Goal: Task Accomplishment & Management: Manage account settings

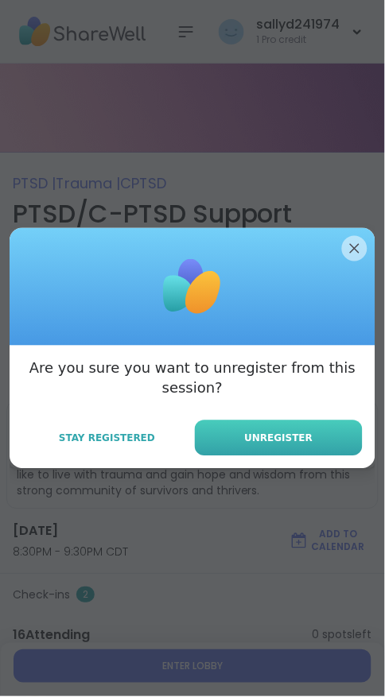
click at [297, 438] on span "Unregister" at bounding box center [279, 438] width 68 height 14
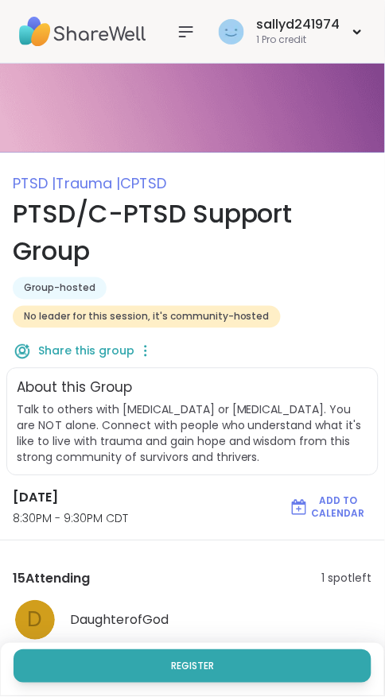
click at [165, 41] on div "sallyd241974 1 Pro credit" at bounding box center [192, 32] width 385 height 64
click at [203, 18] on div "sallyd241974 1 Pro credit" at bounding box center [267, 31] width 195 height 37
click at [182, 41] on nav at bounding box center [186, 32] width 32 height 32
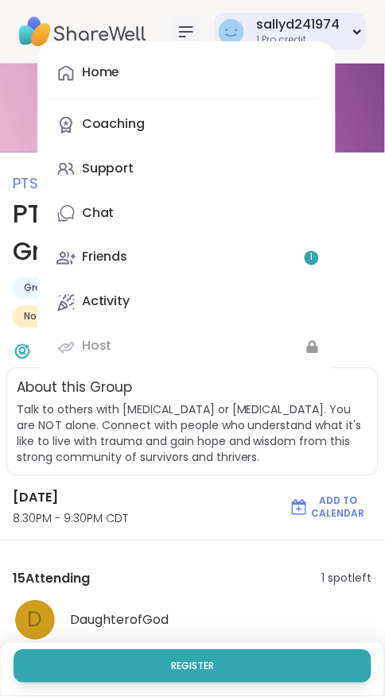
click at [343, 35] on div "sallyd241974 1 Pro credit" at bounding box center [289, 31] width 151 height 37
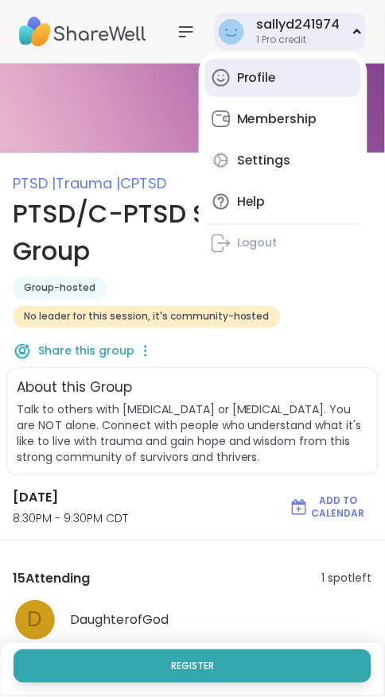
click at [260, 61] on link "Profile" at bounding box center [283, 78] width 156 height 38
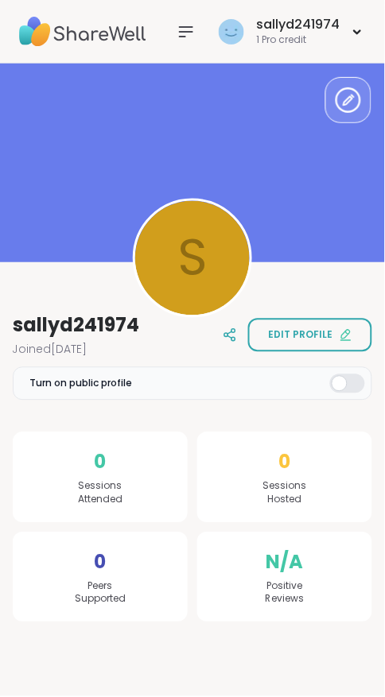
click at [323, 381] on label "Turn on public profile" at bounding box center [192, 383] width 359 height 33
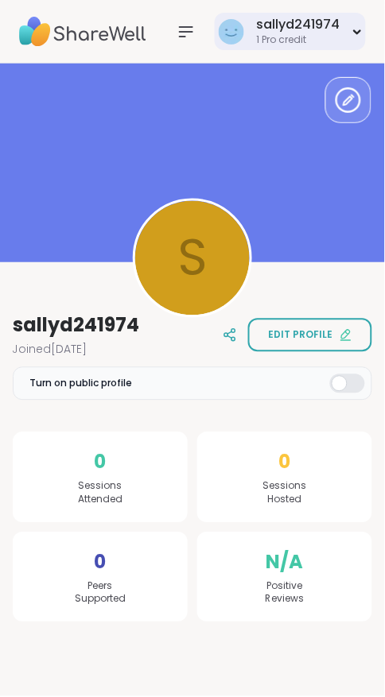
click at [350, 44] on div "sallyd241974 1 Pro credit" at bounding box center [289, 31] width 151 height 37
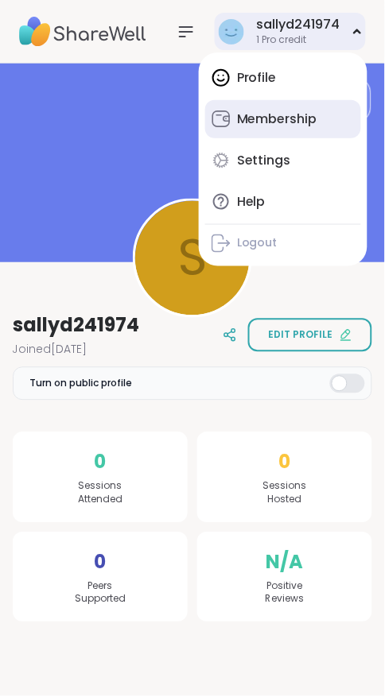
click at [259, 126] on div "Membership" at bounding box center [277, 118] width 80 height 17
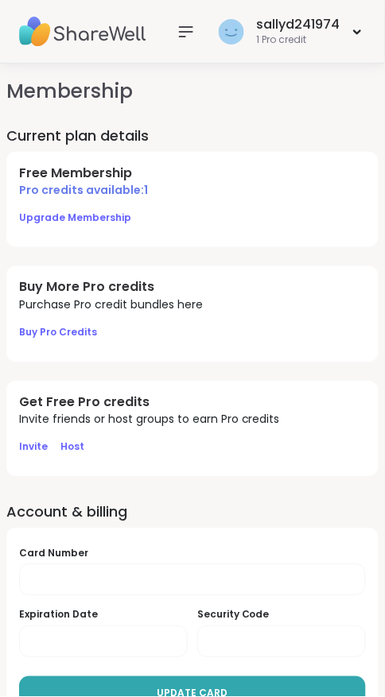
click at [89, 174] on h4 "Free Membership" at bounding box center [192, 172] width 346 height 17
click at [122, 131] on h2 "Current plan details" at bounding box center [192, 136] width 372 height 20
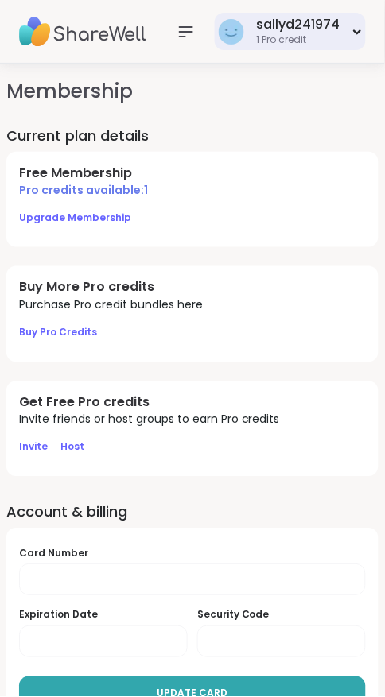
click at [292, 33] on div "sallyd241974" at bounding box center [297, 24] width 83 height 17
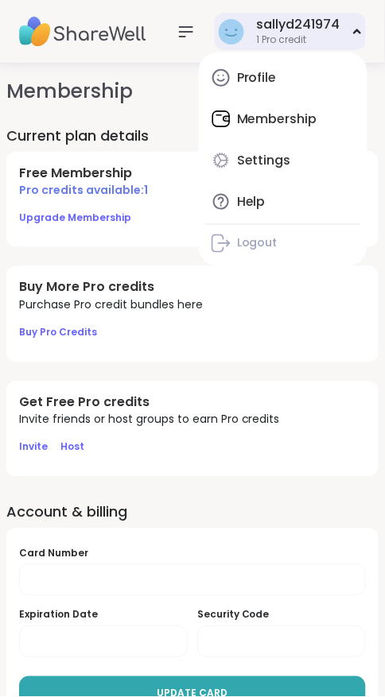
click at [280, 126] on div "Profile Membership Settings Help Logout" at bounding box center [283, 159] width 168 height 214
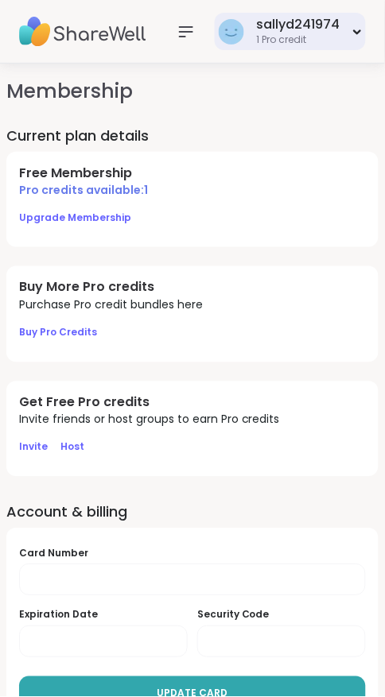
click at [330, 43] on div "1 Pro credit" at bounding box center [297, 40] width 83 height 14
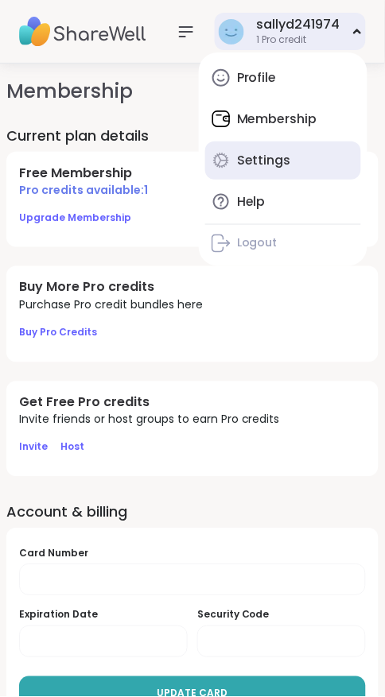
click at [262, 160] on div "Settings" at bounding box center [264, 160] width 54 height 17
select select "**"
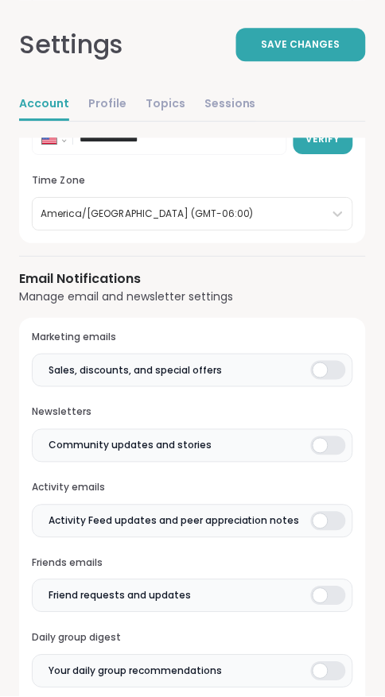
scroll to position [349, 0]
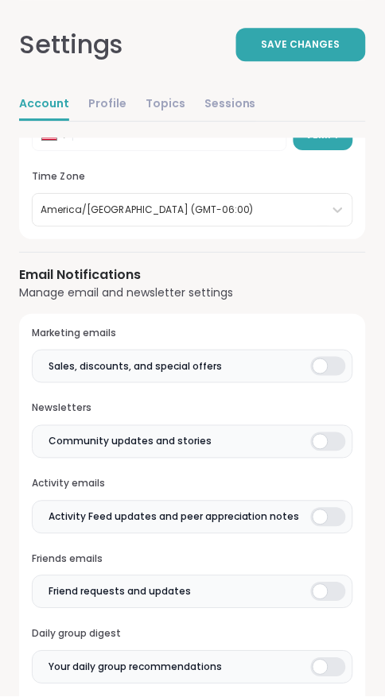
click at [296, 357] on label "Sales, discounts, and special offers" at bounding box center [192, 366] width 321 height 33
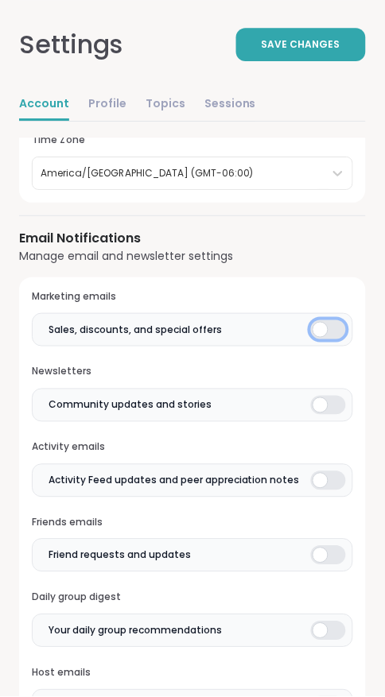
scroll to position [387, 0]
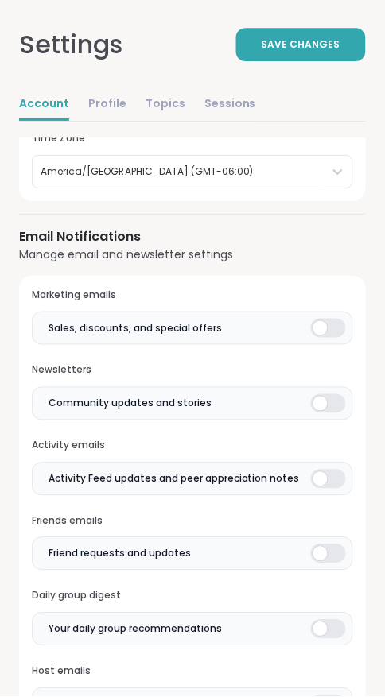
click at [305, 407] on label "Community updates and stories" at bounding box center [192, 403] width 321 height 33
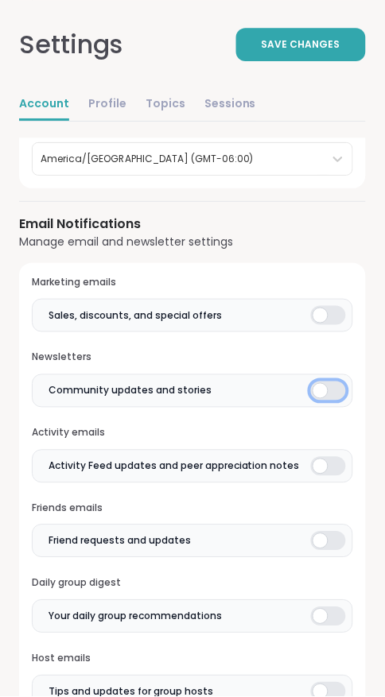
scroll to position [404, 0]
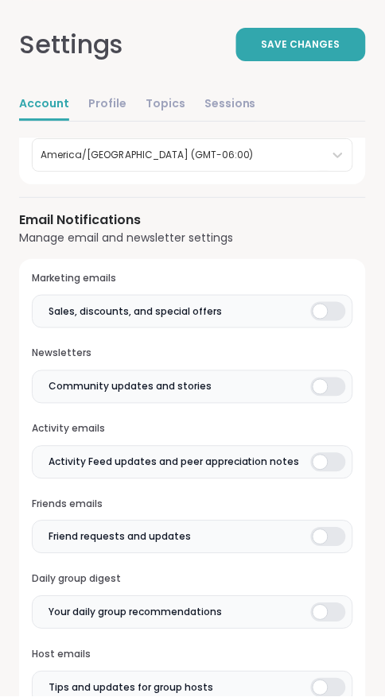
click at [307, 458] on label "Activity Feed updates and peer appreciation notes" at bounding box center [192, 462] width 321 height 33
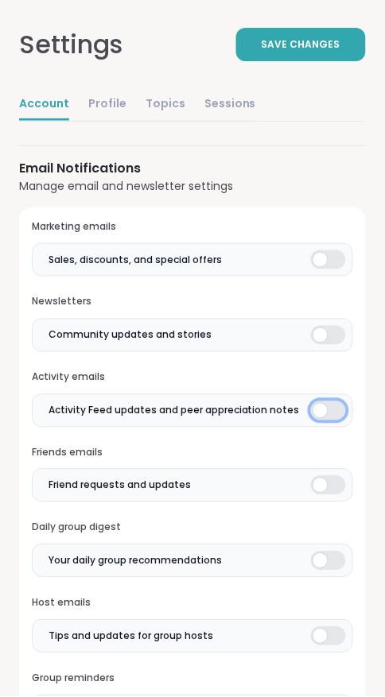
scroll to position [458, 0]
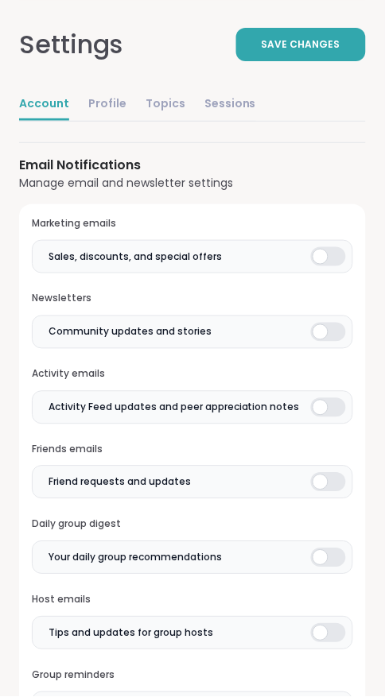
click at [308, 469] on label "Friend requests and updates" at bounding box center [192, 482] width 321 height 33
click at [318, 555] on div at bounding box center [328, 557] width 35 height 19
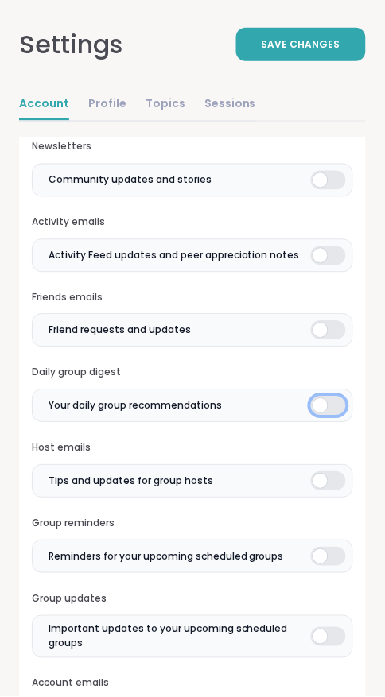
scroll to position [613, 0]
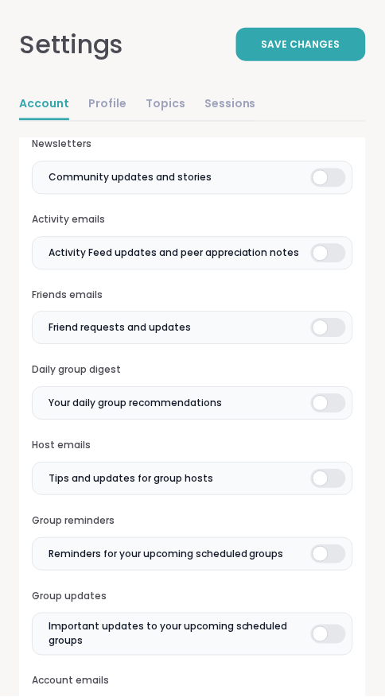
click at [308, 479] on label "Tips and updates for group hosts" at bounding box center [192, 478] width 321 height 33
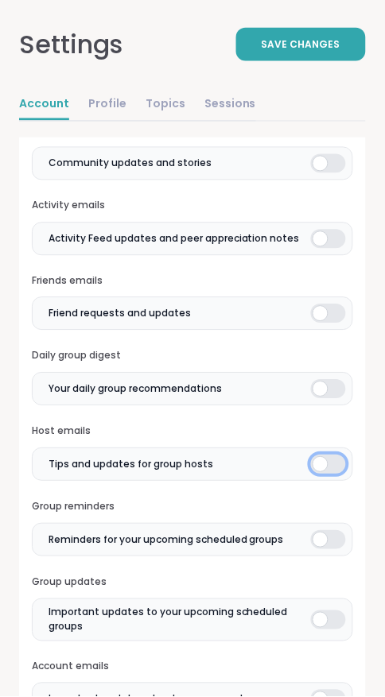
scroll to position [647, 0]
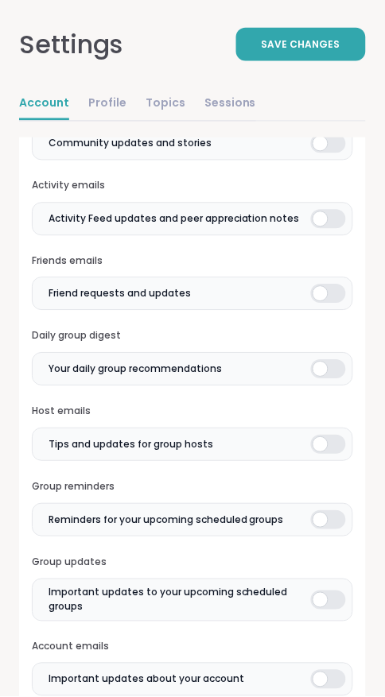
click at [313, 516] on div at bounding box center [328, 520] width 35 height 19
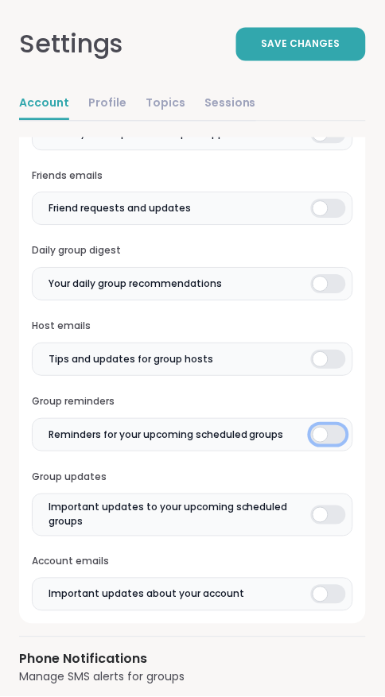
scroll to position [746, 0]
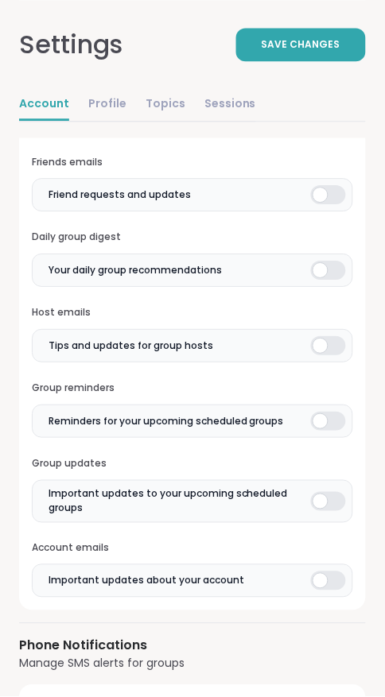
click at [311, 500] on div at bounding box center [328, 501] width 35 height 19
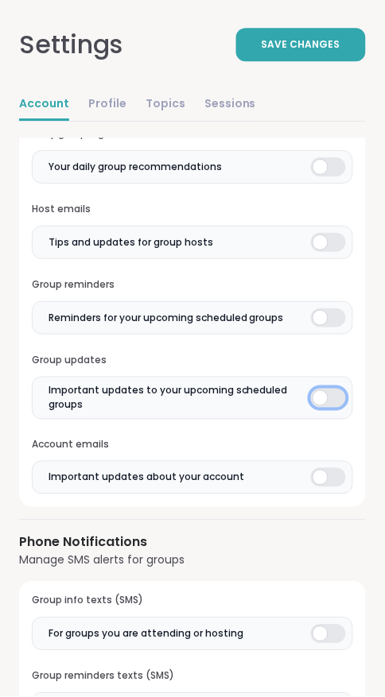
scroll to position [874, 0]
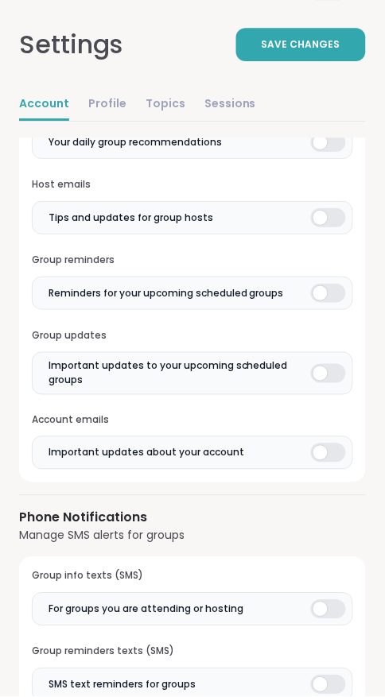
click at [305, 445] on label "Important updates about your account" at bounding box center [192, 452] width 321 height 33
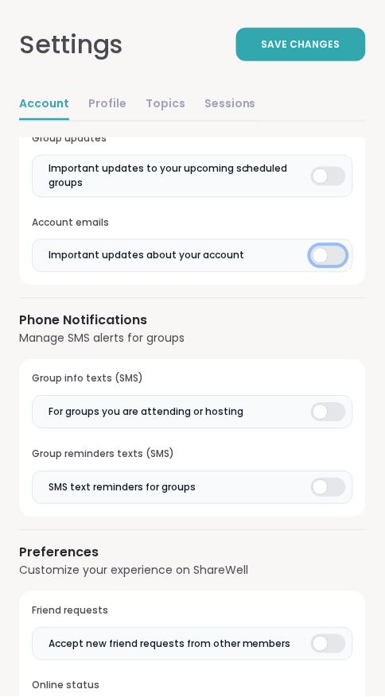
scroll to position [1080, 0]
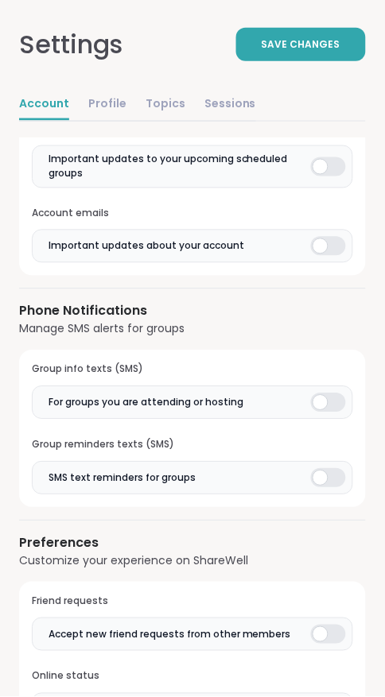
click at [315, 404] on div at bounding box center [328, 402] width 35 height 19
click at [318, 470] on div at bounding box center [328, 478] width 35 height 19
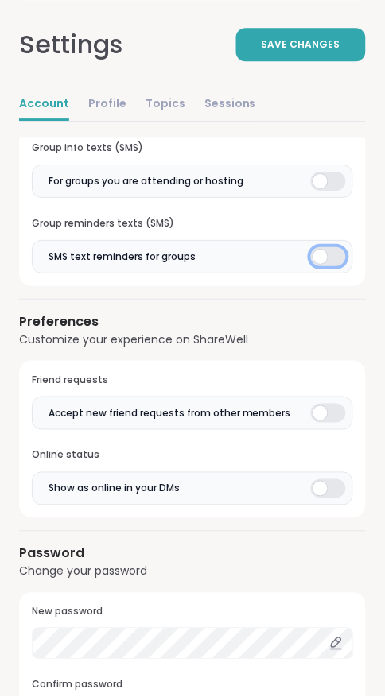
scroll to position [1326, 0]
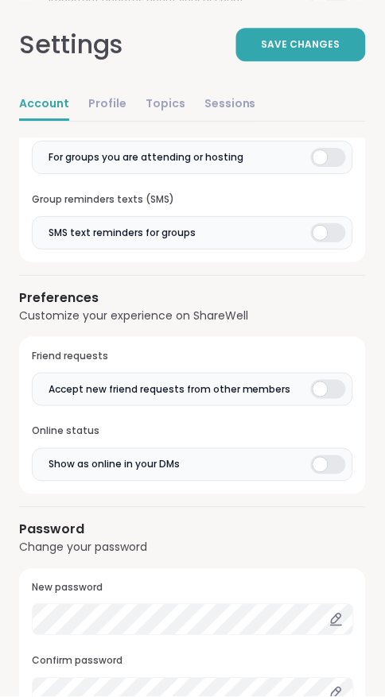
click at [314, 381] on div at bounding box center [328, 389] width 35 height 19
click at [317, 463] on div at bounding box center [328, 464] width 35 height 19
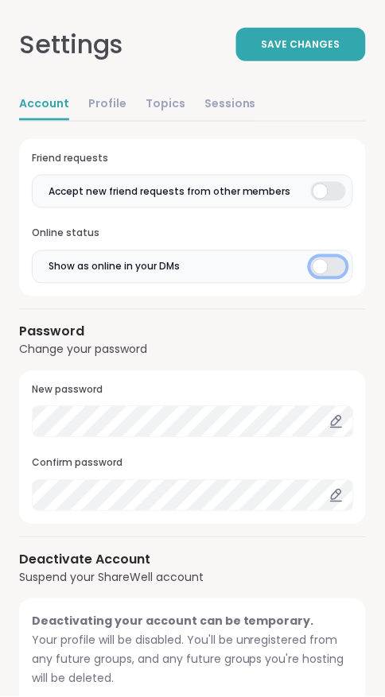
scroll to position [1539, 0]
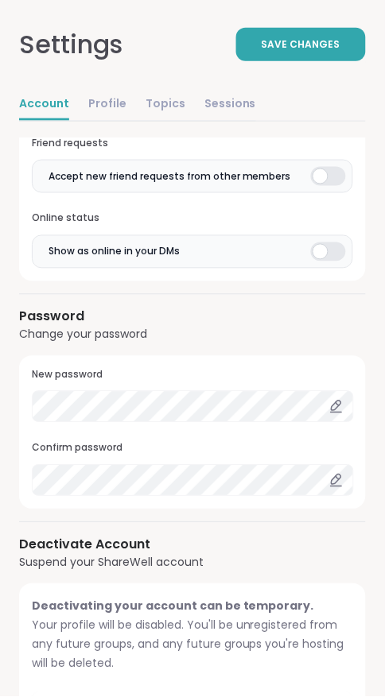
click at [25, 555] on div "Suspend your ShareWell account" at bounding box center [146, 563] width 254 height 17
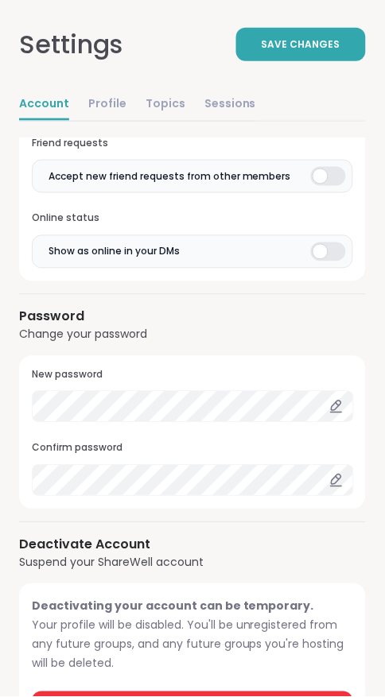
click at [214, 696] on span "Deactivate Account" at bounding box center [192, 708] width 118 height 14
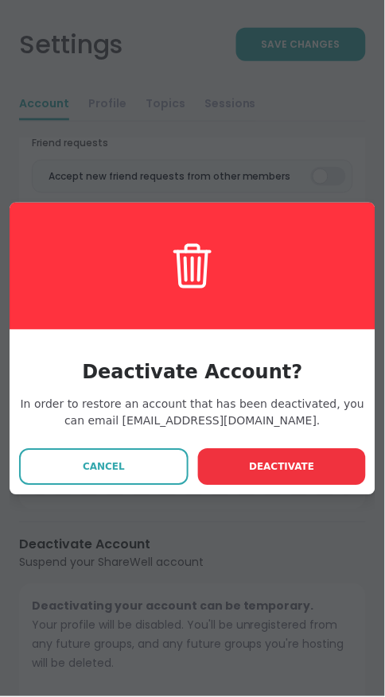
click at [300, 485] on button "Deactivate" at bounding box center [282, 467] width 168 height 37
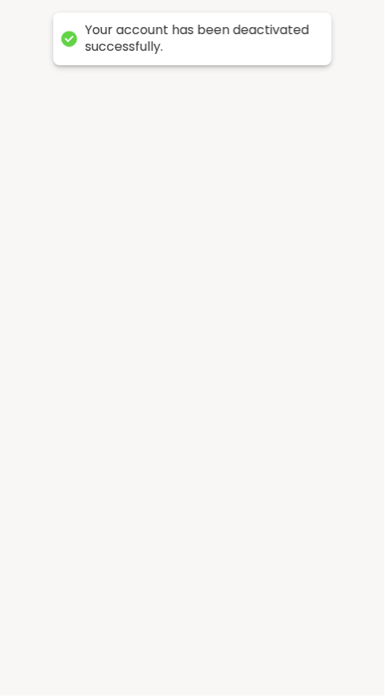
scroll to position [0, 0]
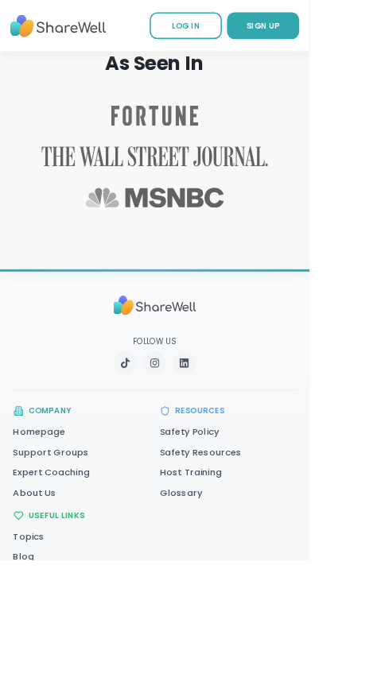
scroll to position [4006, 0]
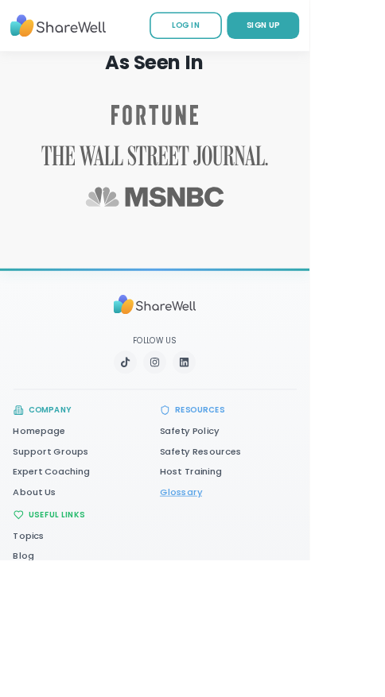
click at [226, 620] on link "Glossary" at bounding box center [225, 612] width 52 height 16
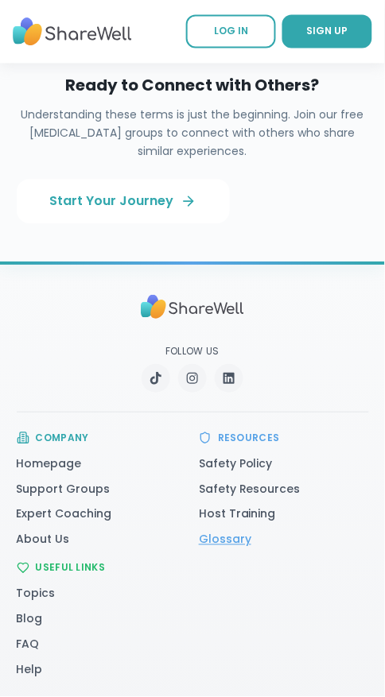
scroll to position [3762, 0]
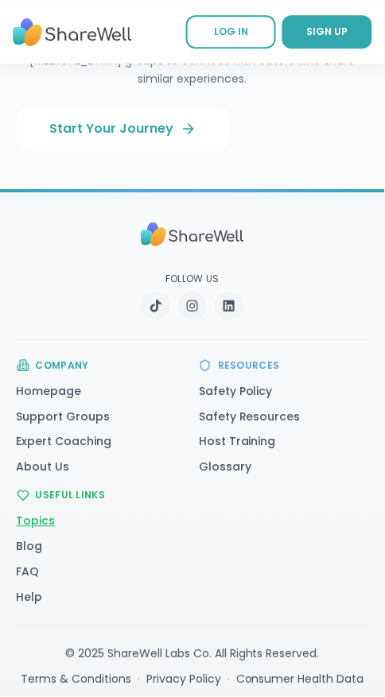
click at [40, 520] on link "Topics" at bounding box center [36, 521] width 39 height 16
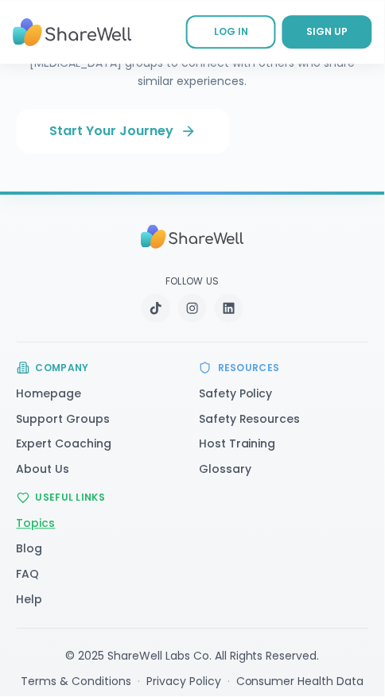
scroll to position [3762, 0]
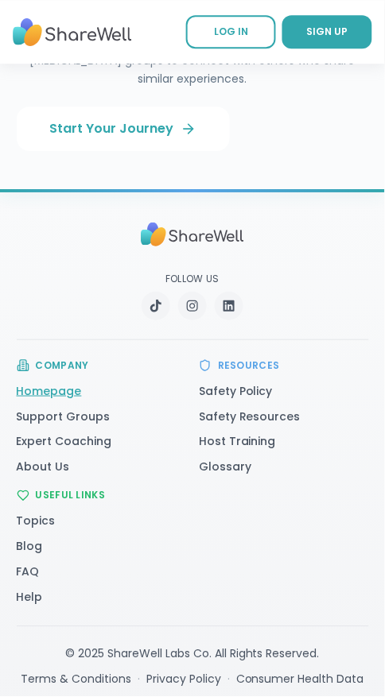
click at [58, 383] on link "Homepage" at bounding box center [49, 391] width 65 height 16
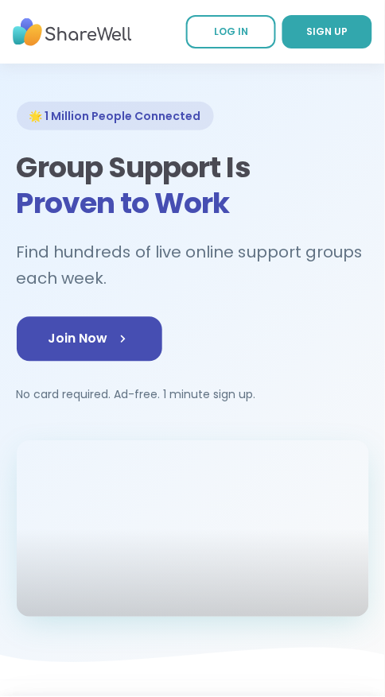
click at [71, 32] on img at bounding box center [72, 32] width 119 height 44
click at [24, 34] on img at bounding box center [72, 32] width 119 height 44
click at [21, 46] on img at bounding box center [72, 32] width 119 height 44
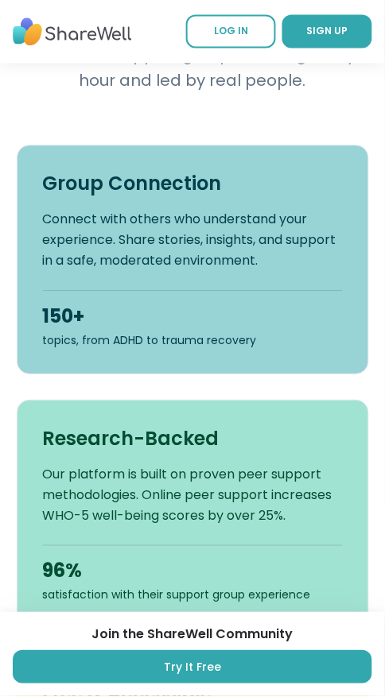
scroll to position [706, 0]
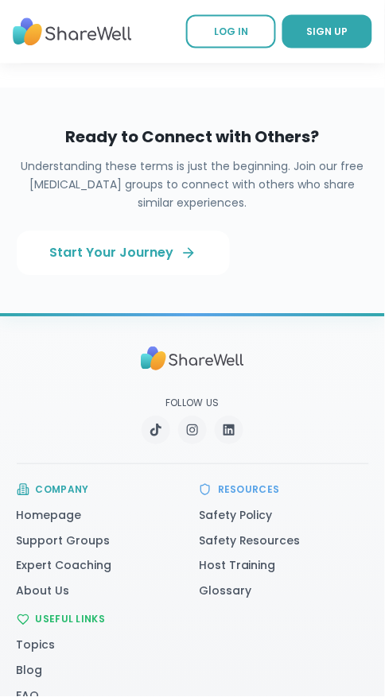
scroll to position [3762, 0]
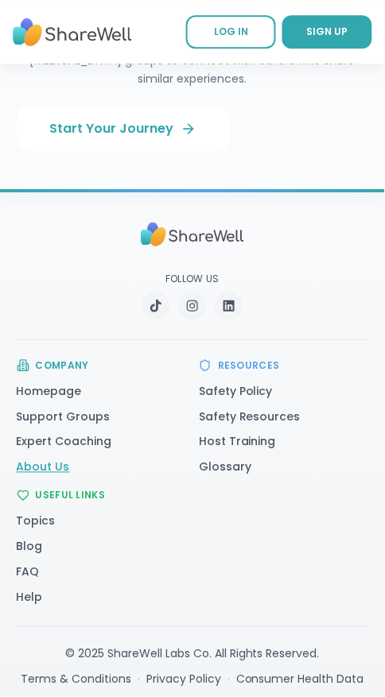
click at [50, 464] on link "About Us" at bounding box center [43, 467] width 53 height 16
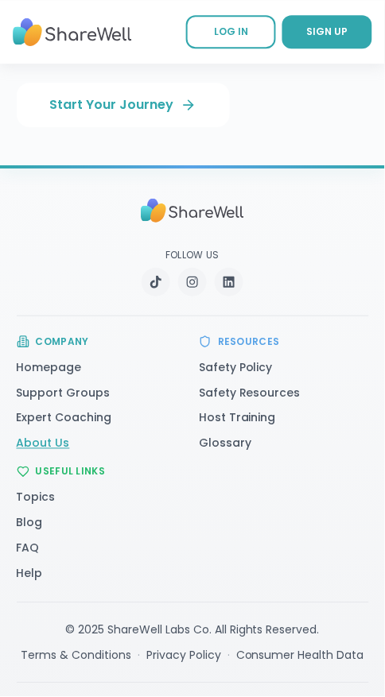
scroll to position [3805, 0]
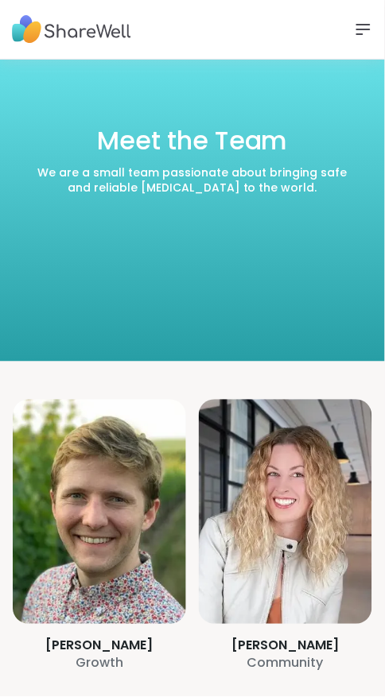
click at [357, 27] on icon at bounding box center [363, 29] width 19 height 19
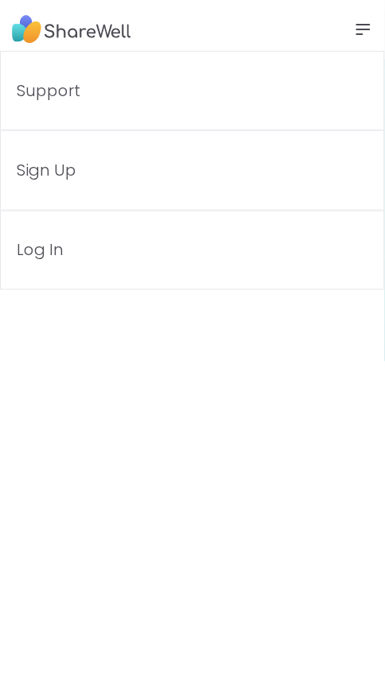
click at [357, 30] on icon at bounding box center [363, 29] width 19 height 19
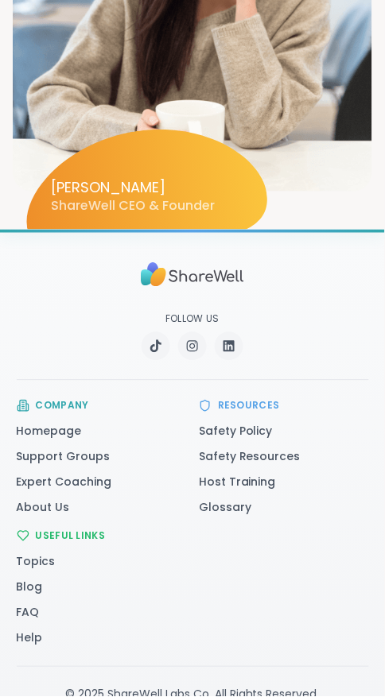
scroll to position [3461, 0]
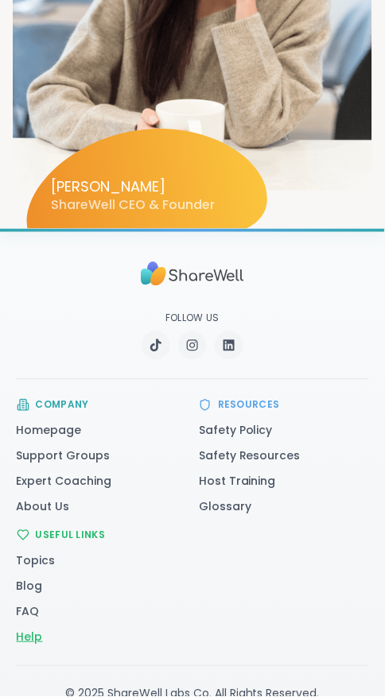
click at [25, 629] on link "Help" at bounding box center [30, 637] width 26 height 16
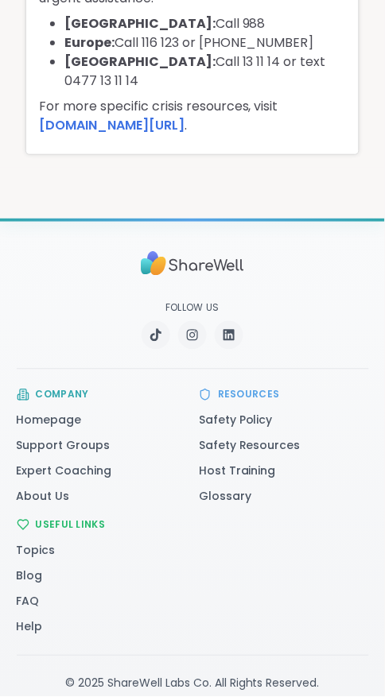
scroll to position [491, 0]
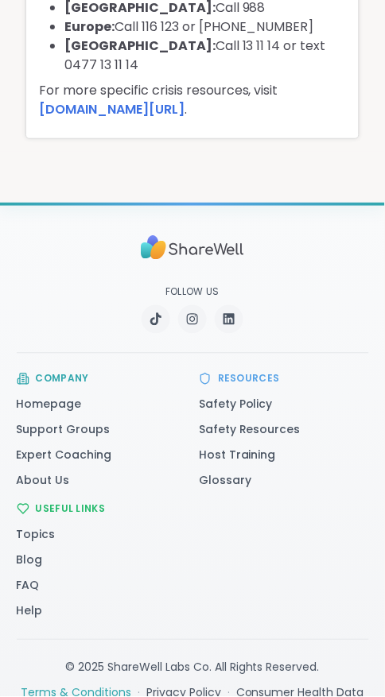
click at [99, 685] on link "Terms & Conditions" at bounding box center [76, 693] width 110 height 16
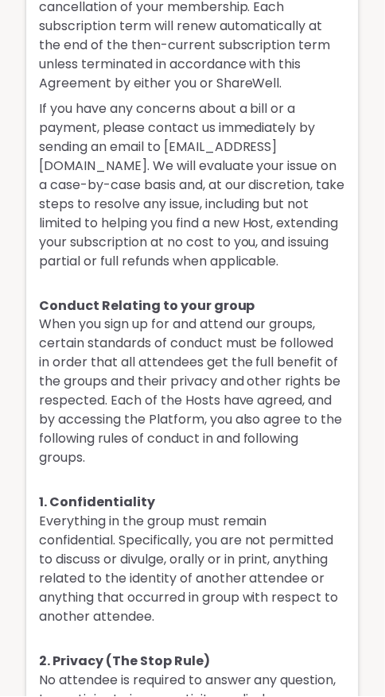
scroll to position [1414, 0]
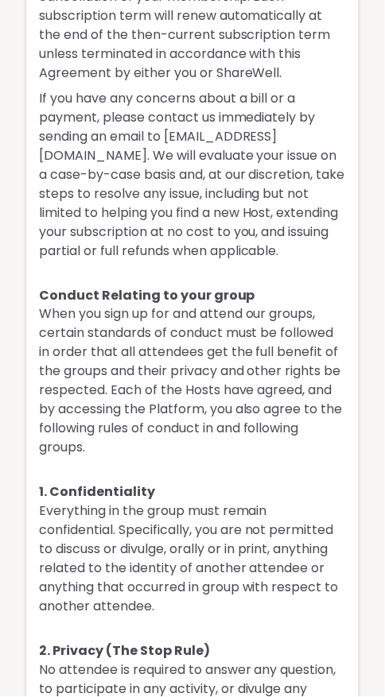
click at [167, 153] on p "If you have any concerns about a bill or a payment, please contact us immediate…" at bounding box center [192, 175] width 307 height 172
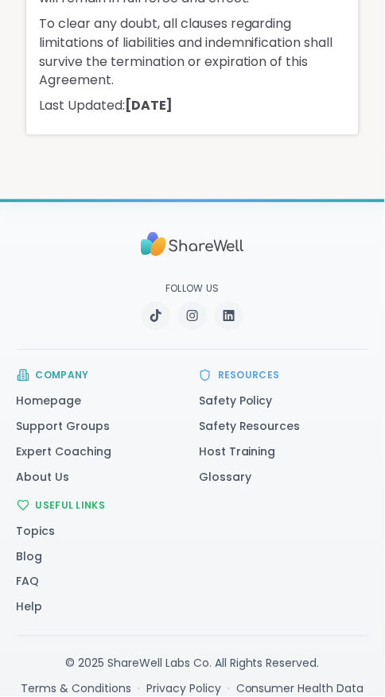
scroll to position [19380, 0]
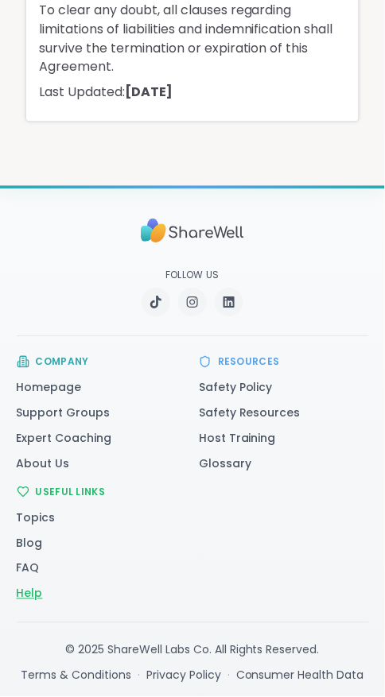
click at [24, 596] on link "Help" at bounding box center [30, 594] width 26 height 16
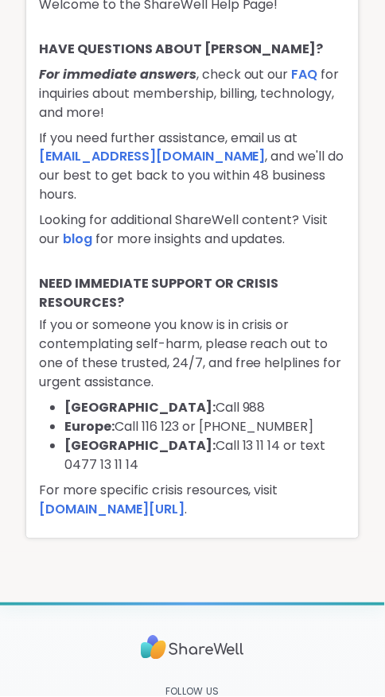
scroll to position [86, 0]
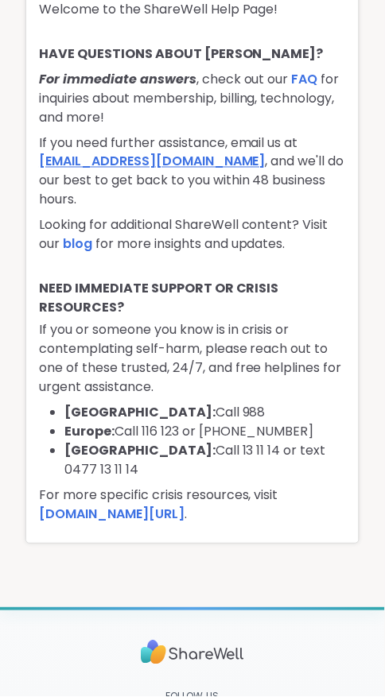
click at [196, 154] on link "support@sharewellnow.com" at bounding box center [152, 162] width 226 height 18
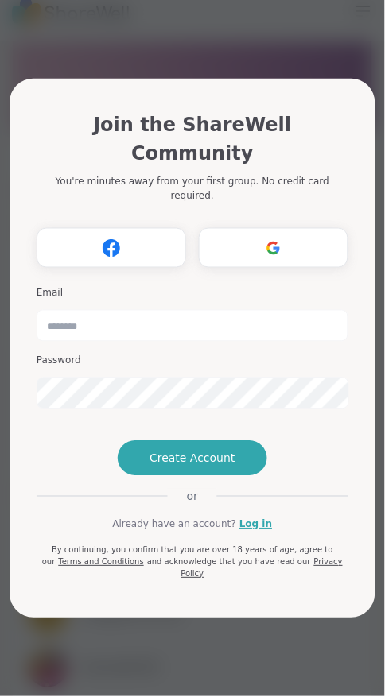
scroll to position [33, 0]
